Goal: Transaction & Acquisition: Purchase product/service

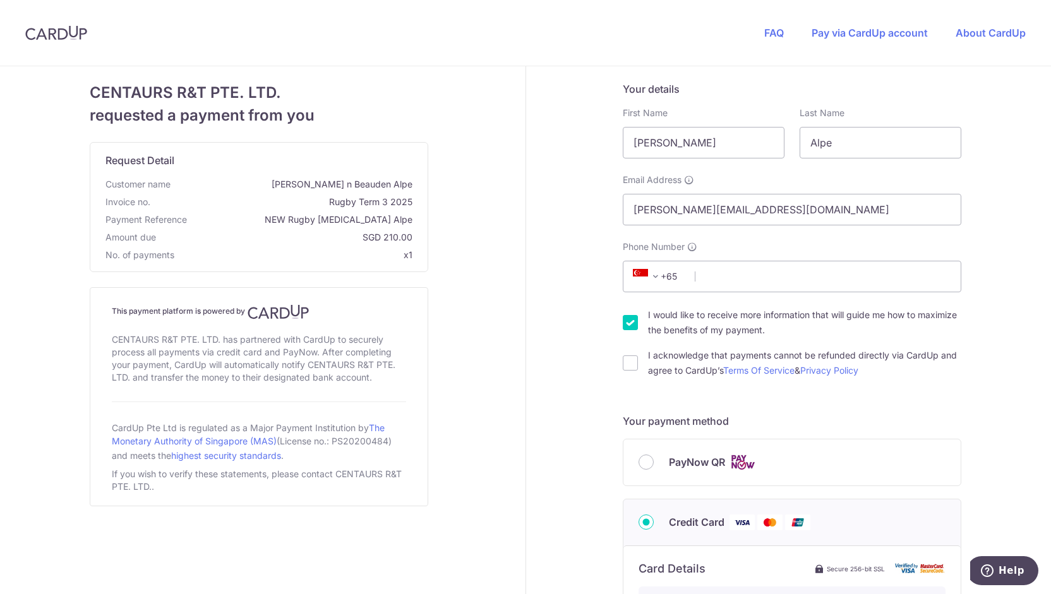
click at [654, 465] on div "PayNow QR" at bounding box center [791, 463] width 307 height 16
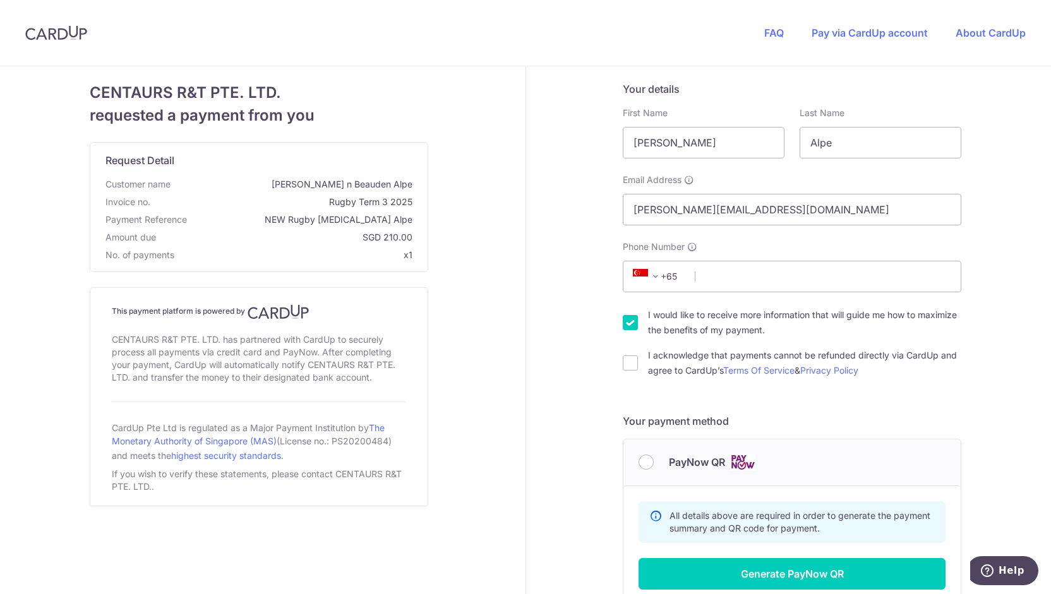
scroll to position [176, 0]
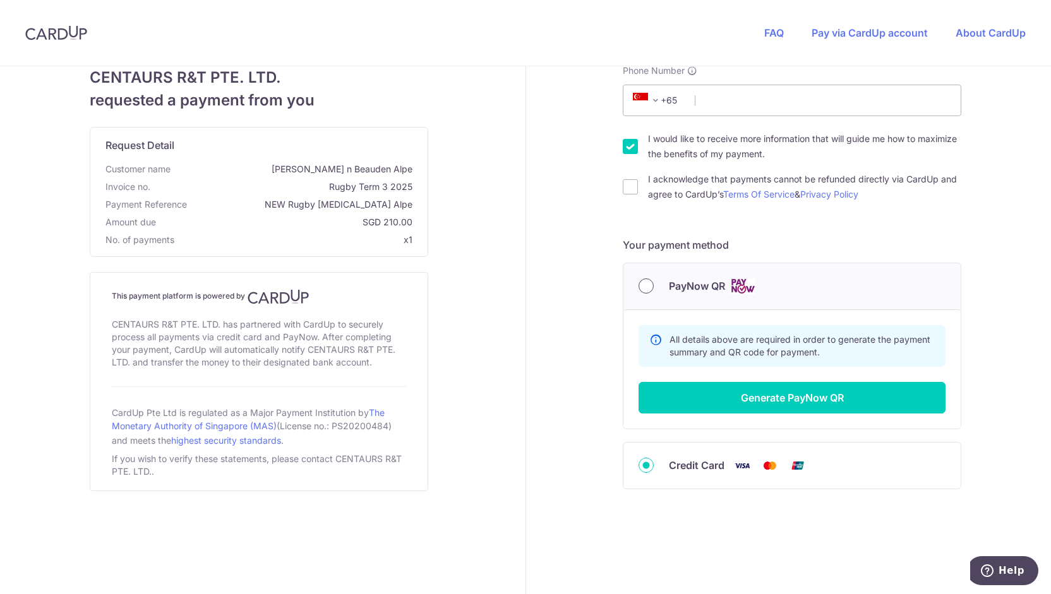
click at [645, 285] on input "PayNow QR" at bounding box center [645, 286] width 15 height 15
radio input "true"
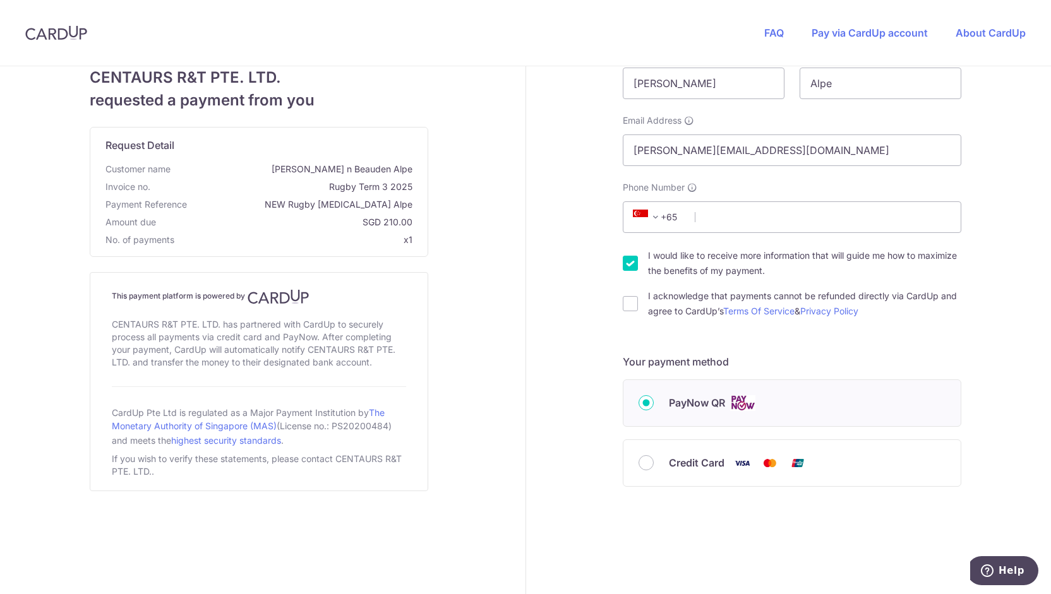
scroll to position [58, 0]
click at [711, 213] on input "Phone Number" at bounding box center [792, 219] width 338 height 32
type input "81824818"
click at [709, 79] on input "[PERSON_NAME]" at bounding box center [704, 85] width 162 height 32
drag, startPoint x: 734, startPoint y: 88, endPoint x: 580, endPoint y: 94, distance: 154.2
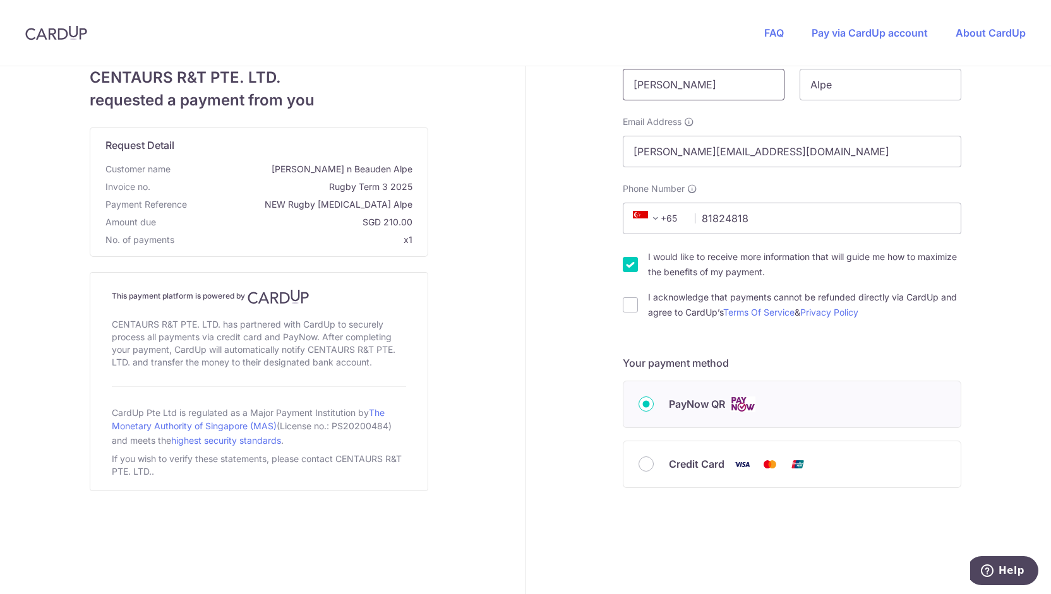
click at [580, 94] on div "Your details First Name [PERSON_NAME] Last Name Alpe Email Address [PERSON_NAME…" at bounding box center [792, 301] width 533 height 587
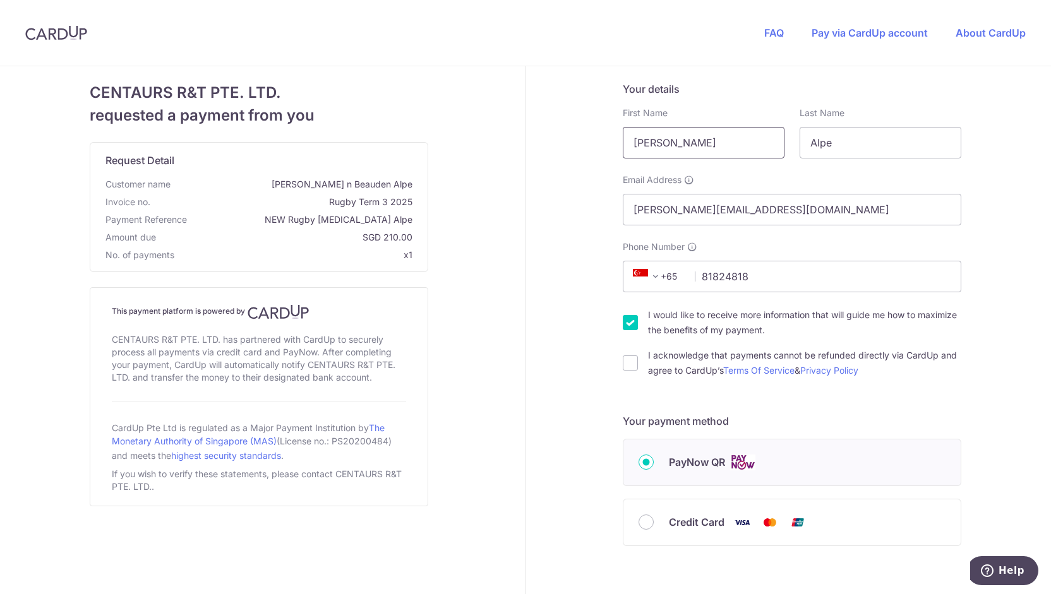
scroll to position [0, 0]
click at [594, 194] on div "Your details First Name [PERSON_NAME] Last Name Alpe Email Address [PERSON_NAME…" at bounding box center [792, 359] width 533 height 587
drag, startPoint x: 729, startPoint y: 145, endPoint x: 503, endPoint y: 159, distance: 226.5
click at [503, 159] on div "CENTAURS R&T PTE. LTD. requested a payment from you Request Detail Customer nam…" at bounding box center [525, 359] width 1066 height 587
type input "[PERSON_NAME]"
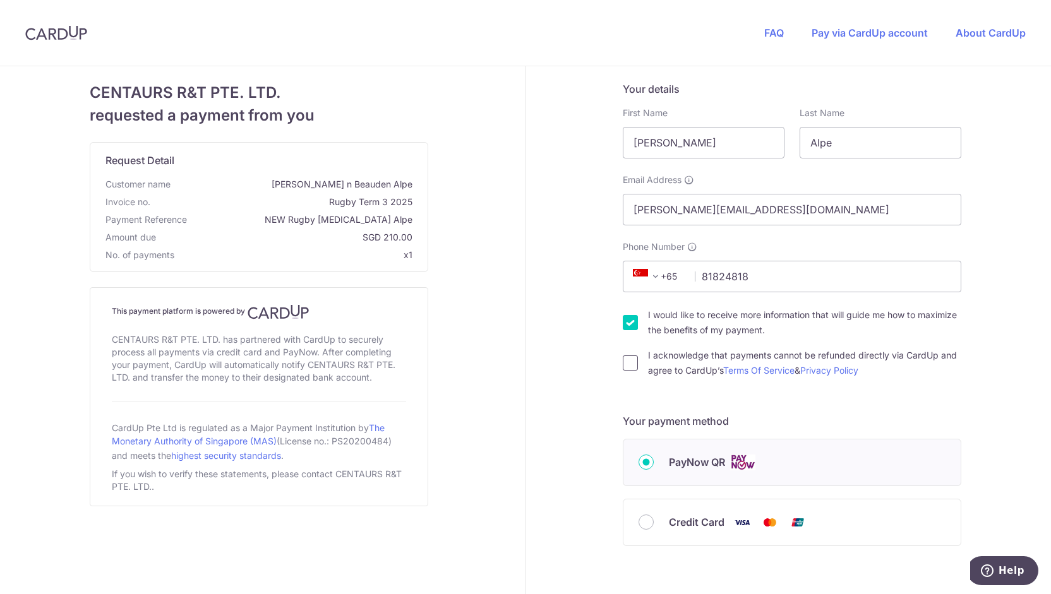
click at [626, 361] on input "I acknowledge that payments cannot be refunded directly via CardUp and agree to…" at bounding box center [630, 363] width 15 height 15
checkbox input "true"
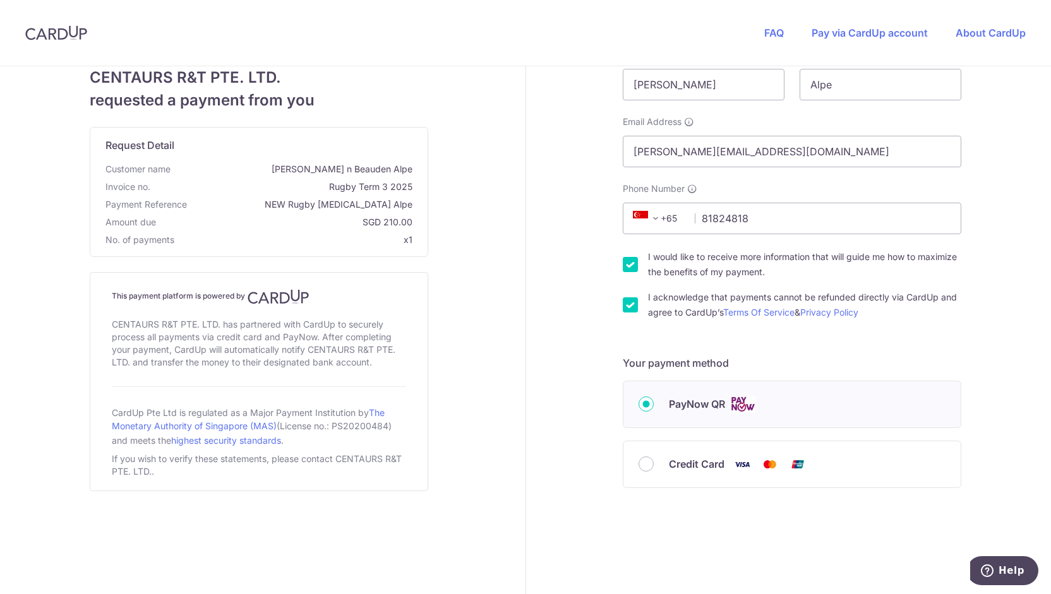
scroll to position [57, 0]
click at [688, 404] on span "PayNow QR" at bounding box center [697, 404] width 56 height 15
click at [654, 404] on input "PayNow QR" at bounding box center [645, 404] width 15 height 15
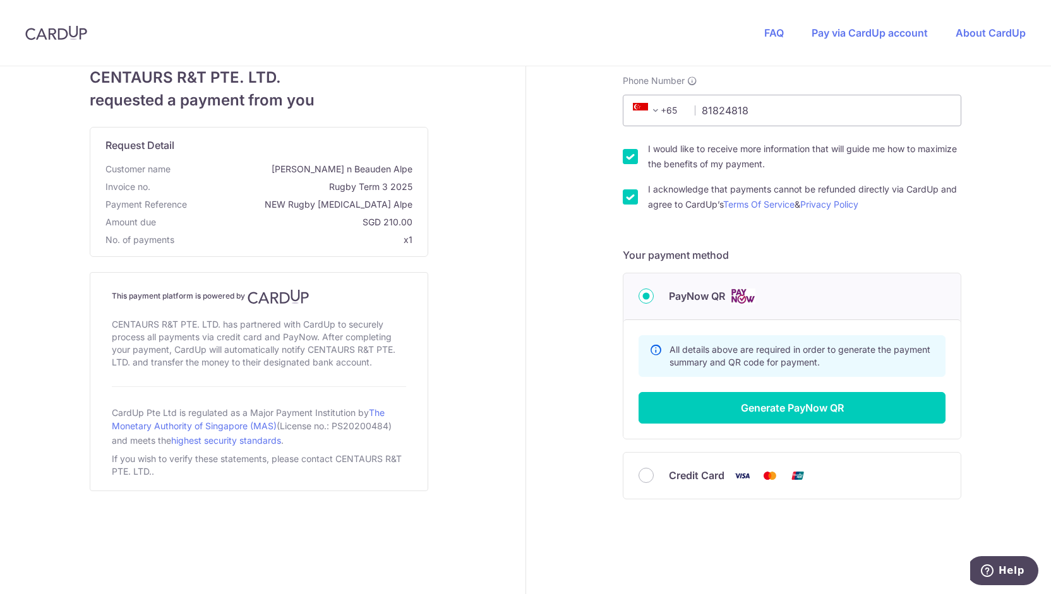
scroll to position [176, 0]
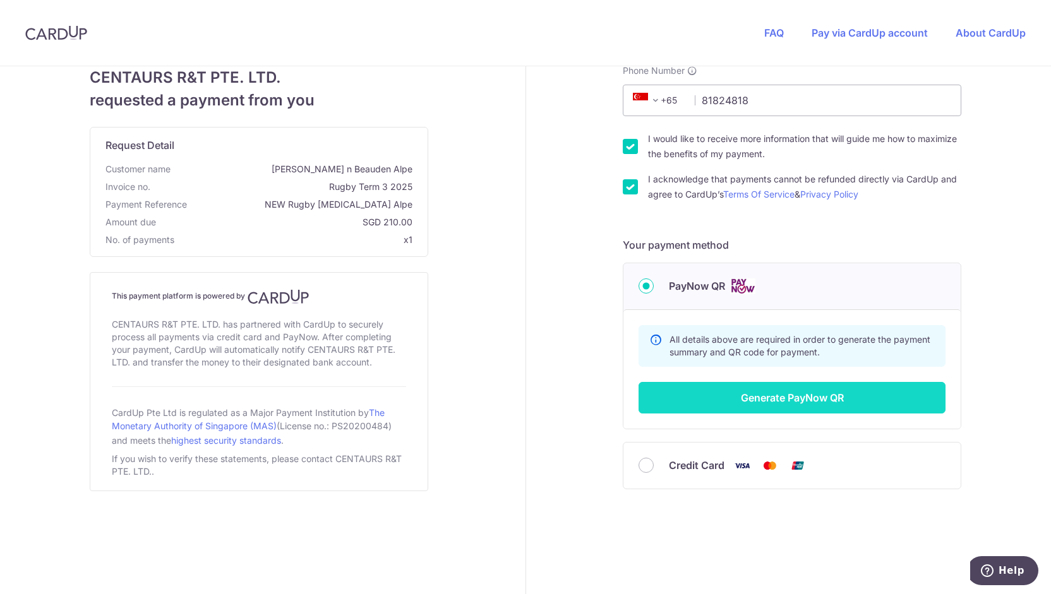
click at [729, 392] on button "Generate PayNow QR" at bounding box center [791, 398] width 307 height 32
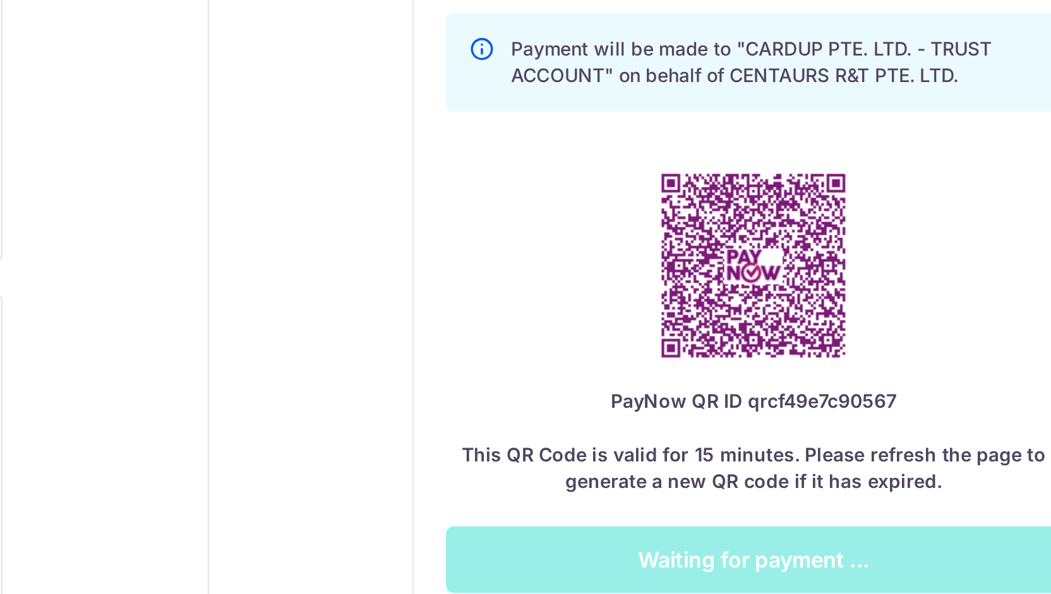
scroll to position [458, 0]
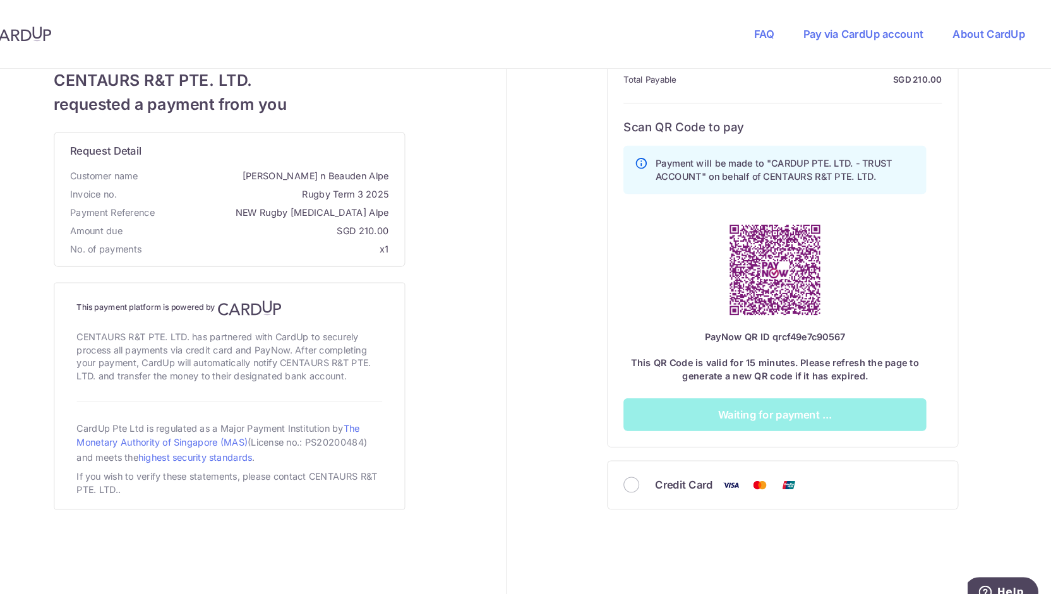
click at [810, 273] on img at bounding box center [784, 260] width 116 height 116
drag, startPoint x: 731, startPoint y: 336, endPoint x: 701, endPoint y: 393, distance: 64.7
click at [701, 393] on div "Payment will be made to "CARDUP PTE. LTD. - TRUST ACCOUNT" on behalf of CENTAUR…" at bounding box center [784, 275] width 292 height 280
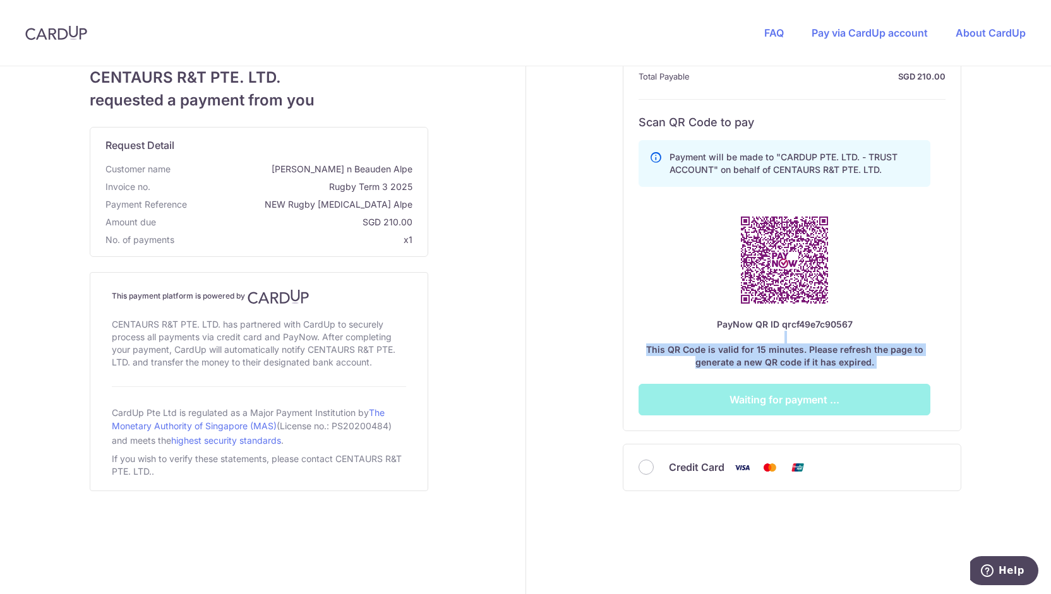
click at [1007, 410] on div "Your details First Name [PERSON_NAME] Last Name Alpe Email Address [PERSON_NAME…" at bounding box center [792, 103] width 533 height 990
